Goal: Information Seeking & Learning: Learn about a topic

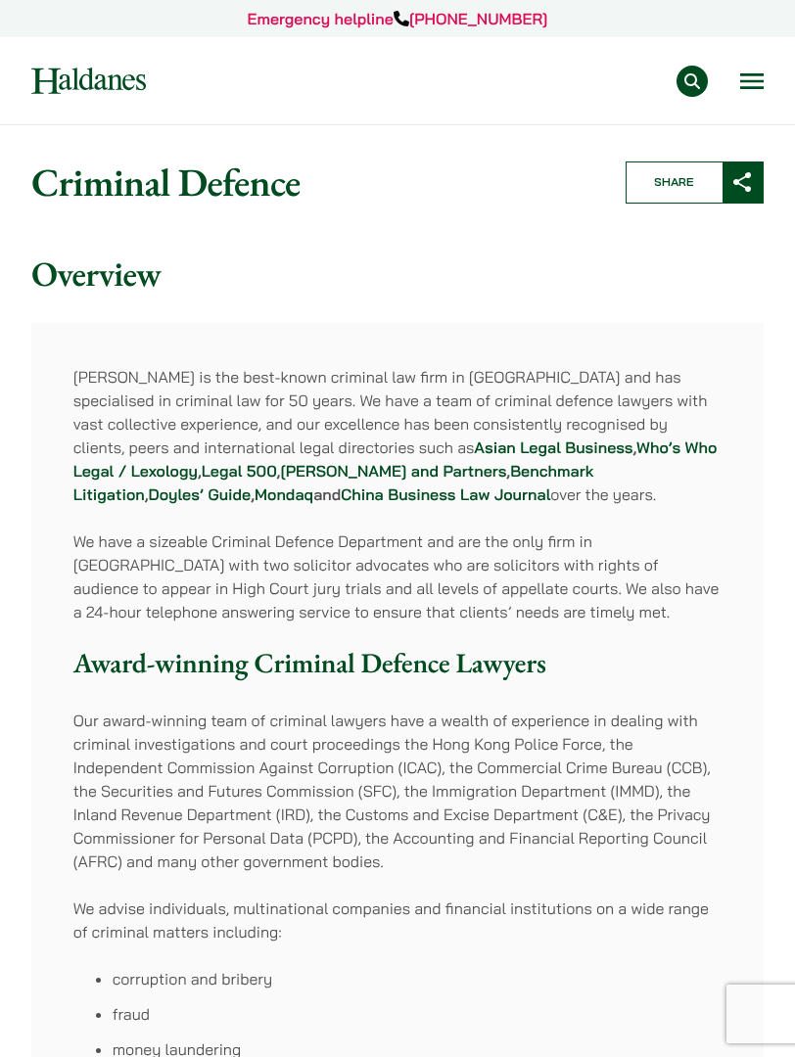
click at [741, 89] on button "Open menu" at bounding box center [751, 81] width 23 height 16
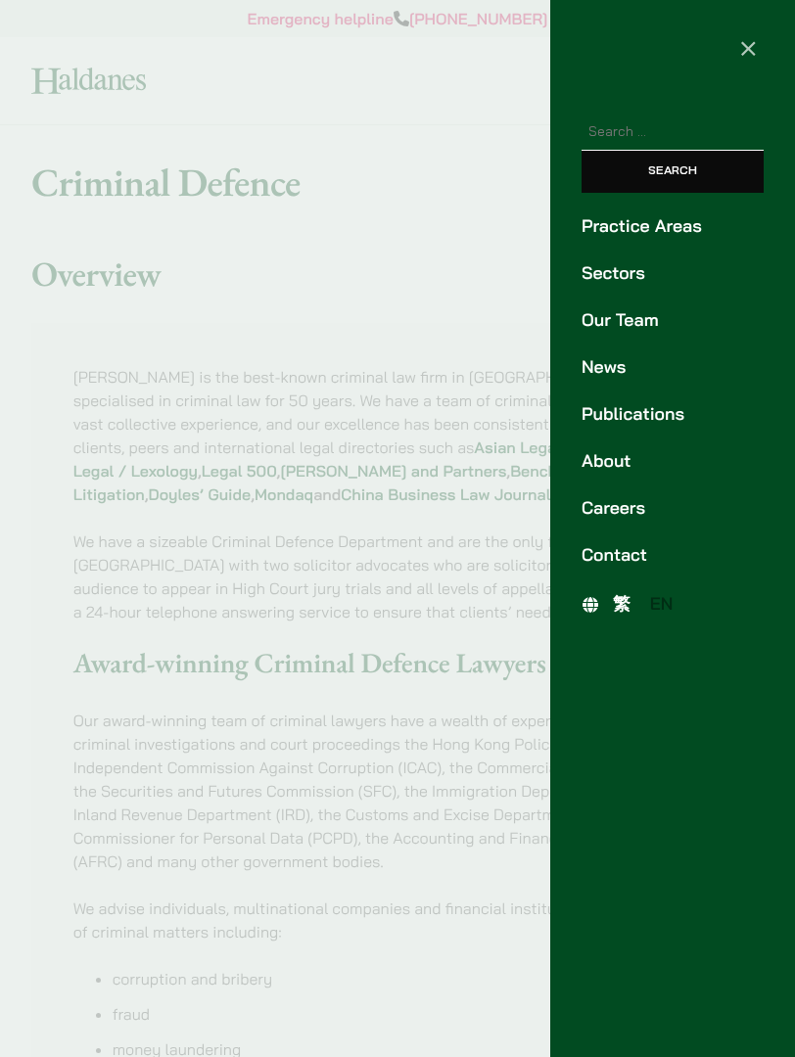
click at [633, 522] on link "Careers" at bounding box center [673, 508] width 182 height 26
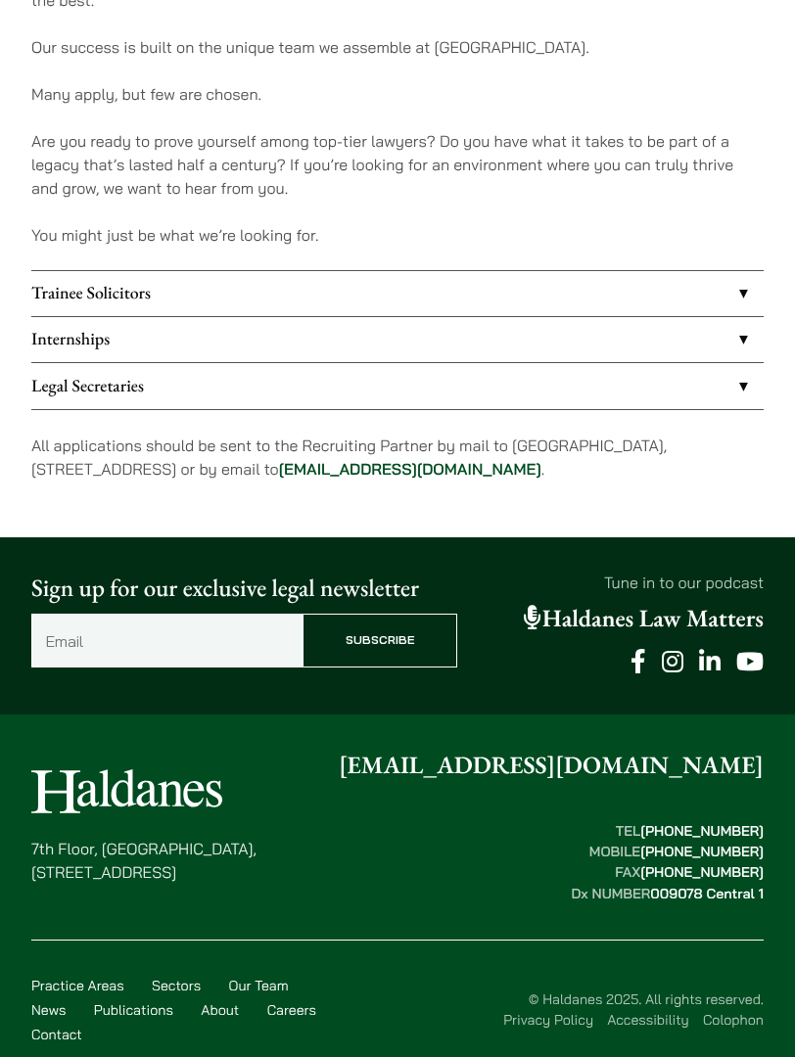
scroll to position [1353, 0]
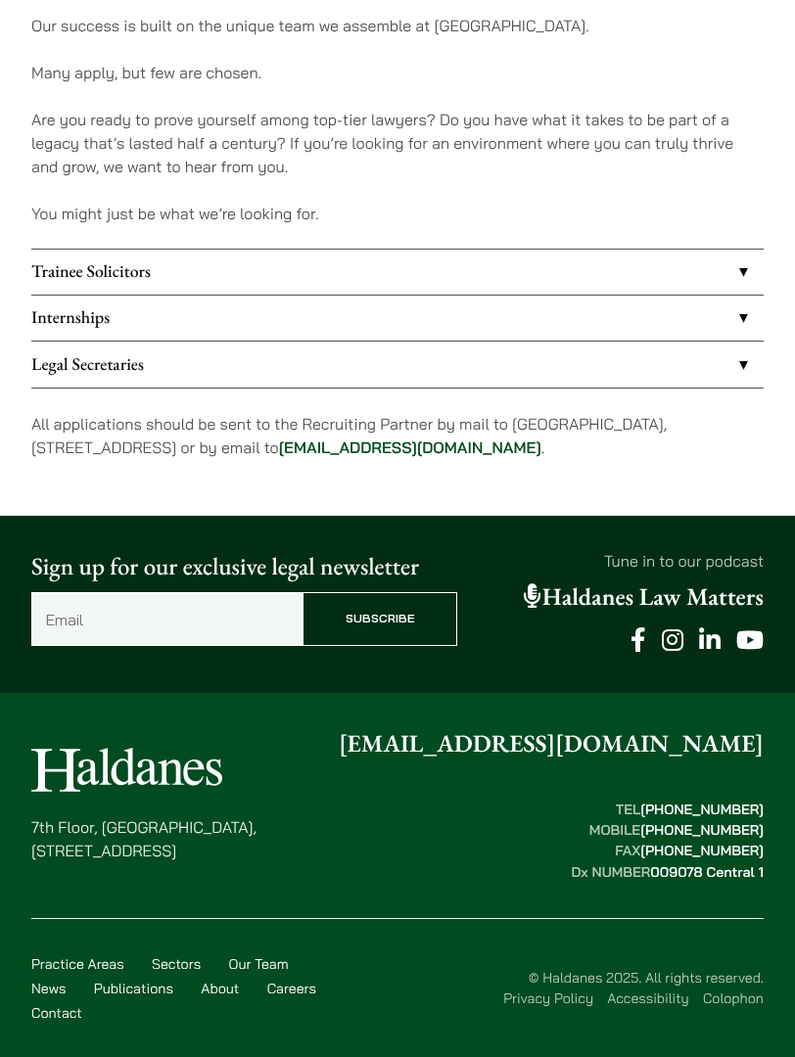
click at [367, 341] on link "Internships" at bounding box center [397, 318] width 732 height 45
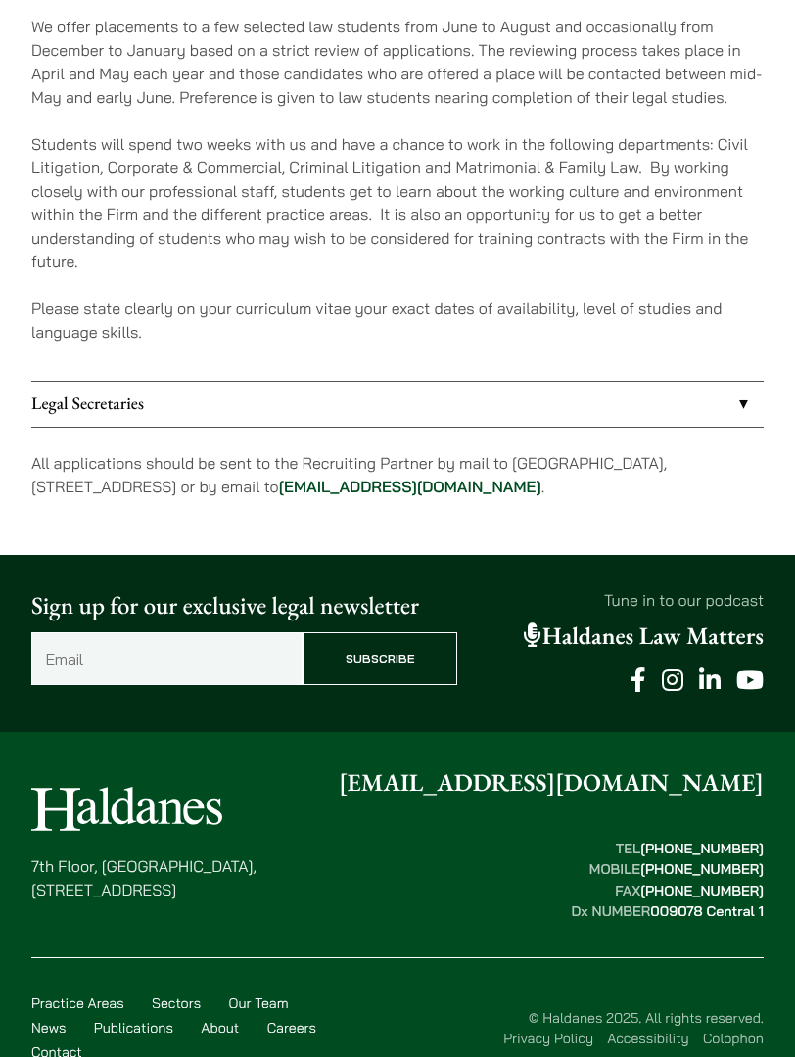
scroll to position [1664, 0]
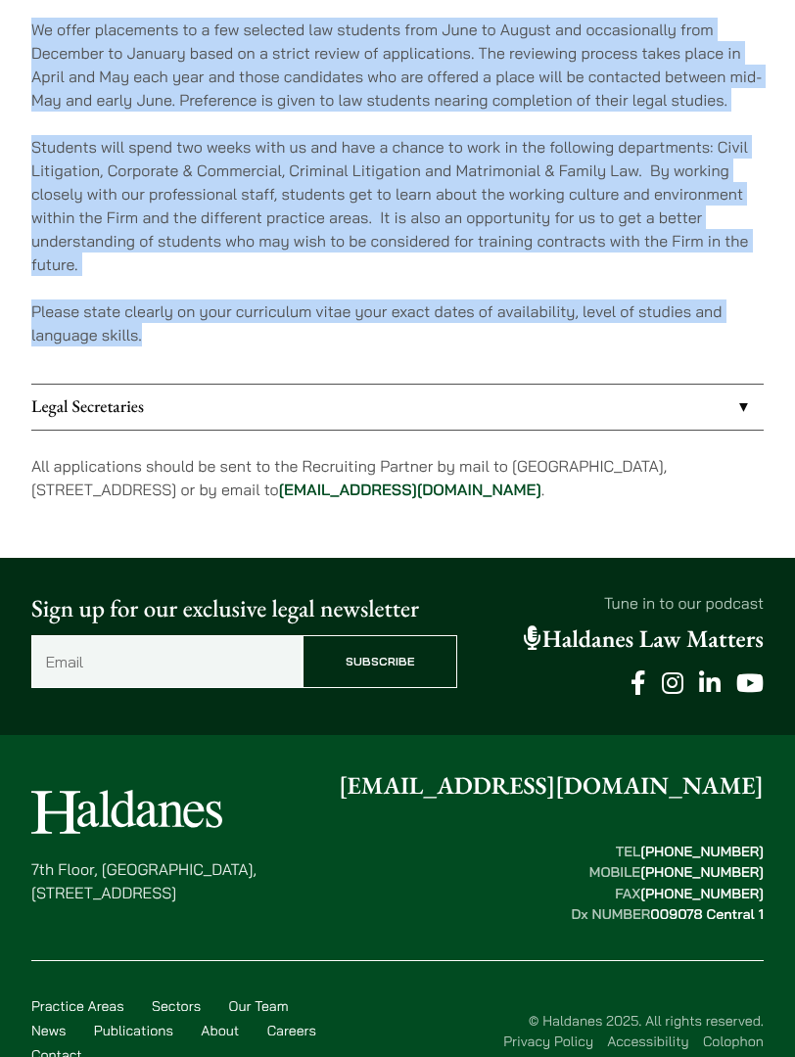
drag, startPoint x: 437, startPoint y: 782, endPoint x: 23, endPoint y: 307, distance: 629.5
copy div "We offer placements to a few selected law students from June to August and occa…"
click at [460, 112] on p "We offer placements to a few selected law students from June to August and occa…" at bounding box center [397, 65] width 732 height 94
